Goal: Information Seeking & Learning: Check status

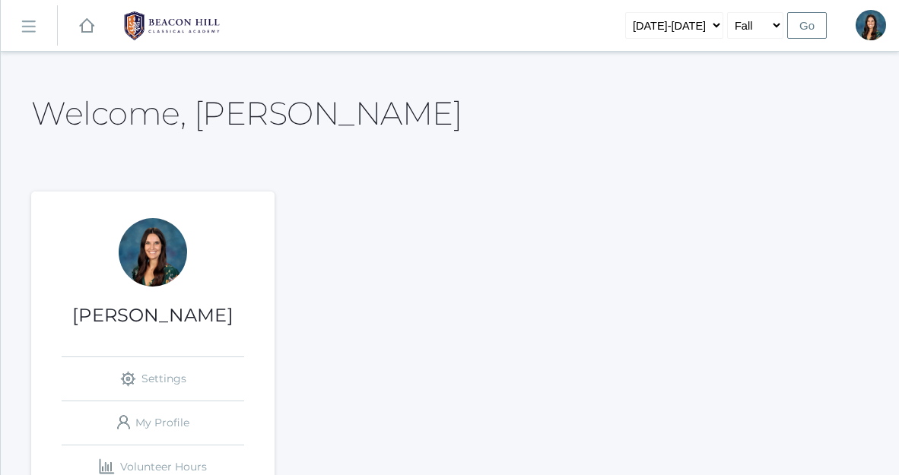
click at [18, 27] on link "icons/ui/navigation/hamburger Created with Sketch." at bounding box center [29, 25] width 56 height 41
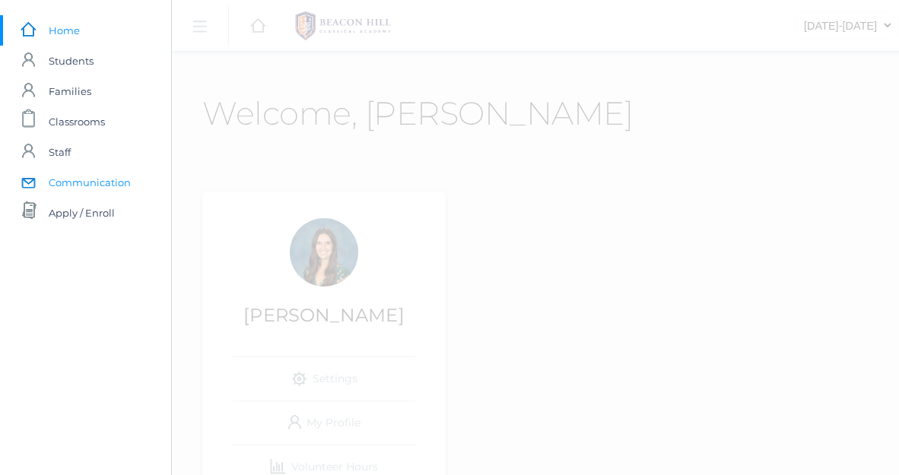
click at [87, 185] on span "Communication" at bounding box center [90, 182] width 82 height 30
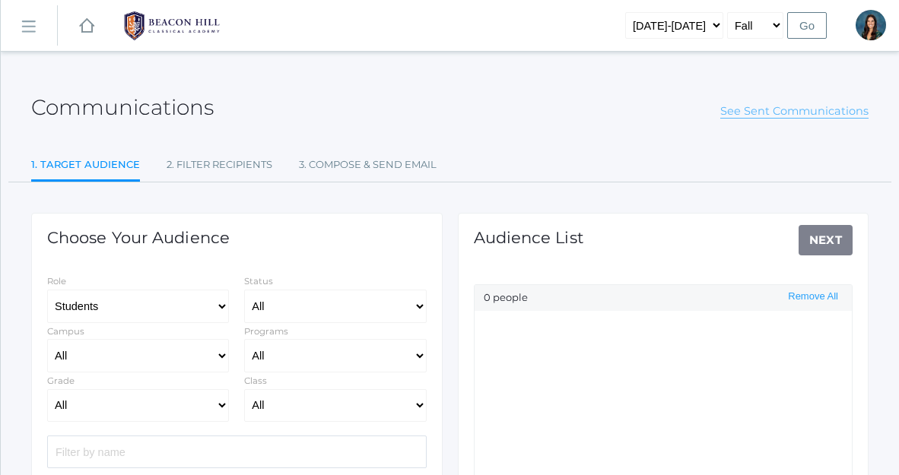
click at [763, 116] on link "See Sent Communications" at bounding box center [794, 111] width 148 height 14
select select "Enrolled"
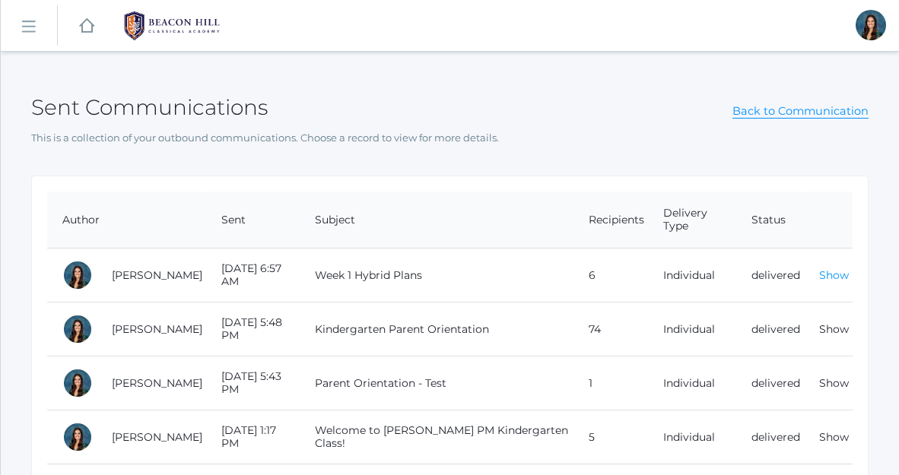
click at [831, 278] on link "Show" at bounding box center [834, 275] width 30 height 14
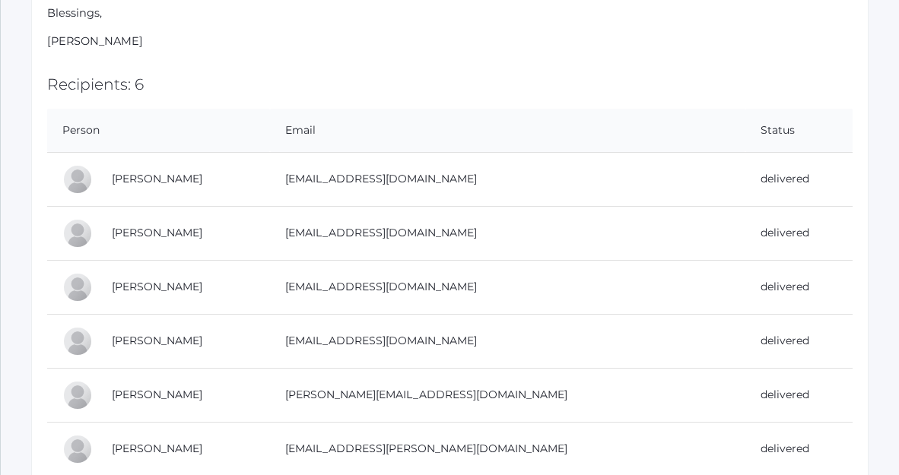
scroll to position [458, 0]
